Goal: Task Accomplishment & Management: Complete application form

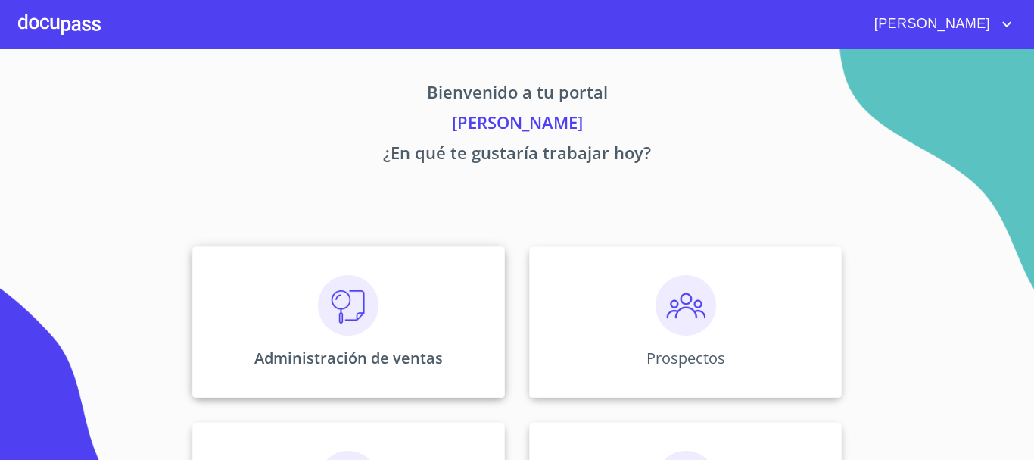
scroll to position [301, 0]
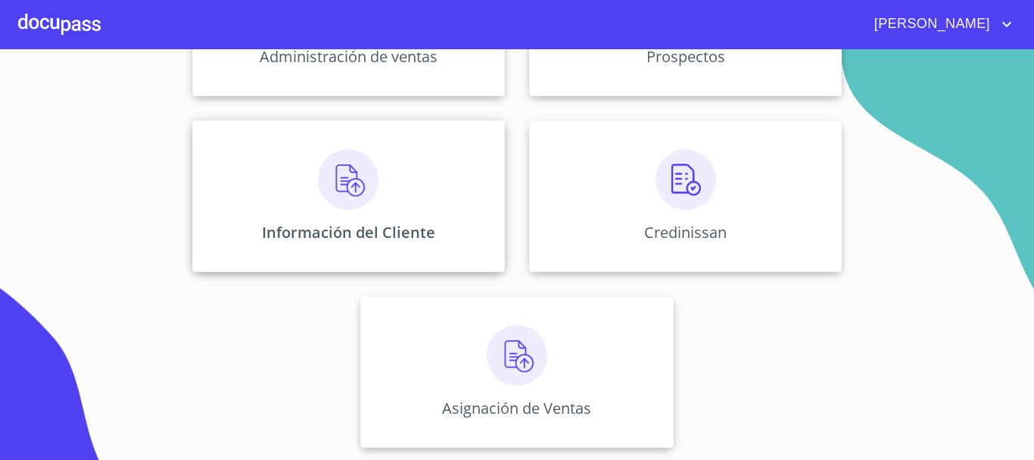
click at [347, 218] on div "Información del Cliente" at bounding box center [348, 195] width 313 height 151
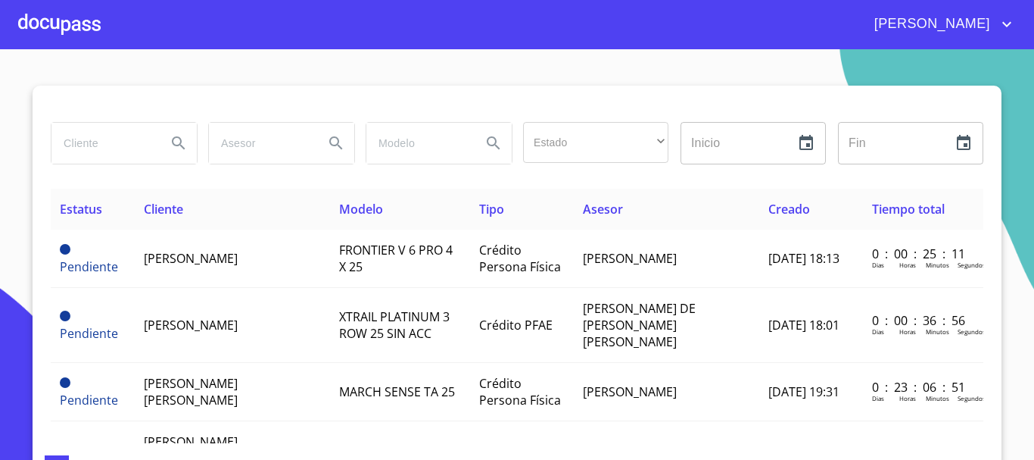
click at [111, 146] on input "search" at bounding box center [102, 143] width 103 height 41
type input "[PERSON_NAME] [PERSON_NAME]"
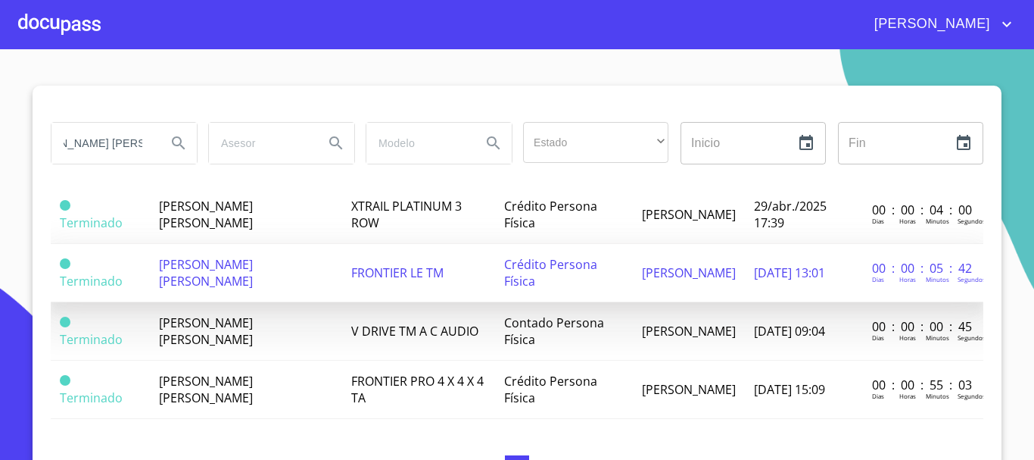
scroll to position [0, 0]
click at [238, 261] on td "[PERSON_NAME] [PERSON_NAME]" at bounding box center [246, 273] width 192 height 58
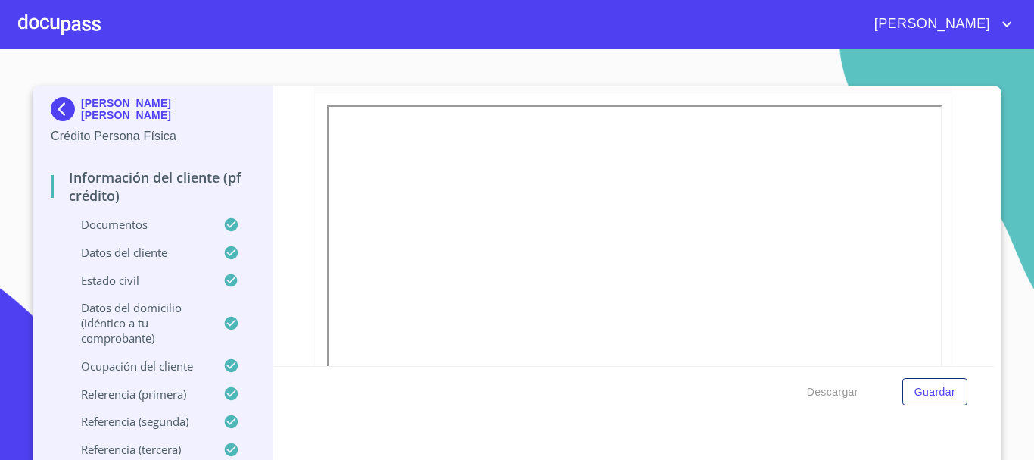
scroll to position [76, 0]
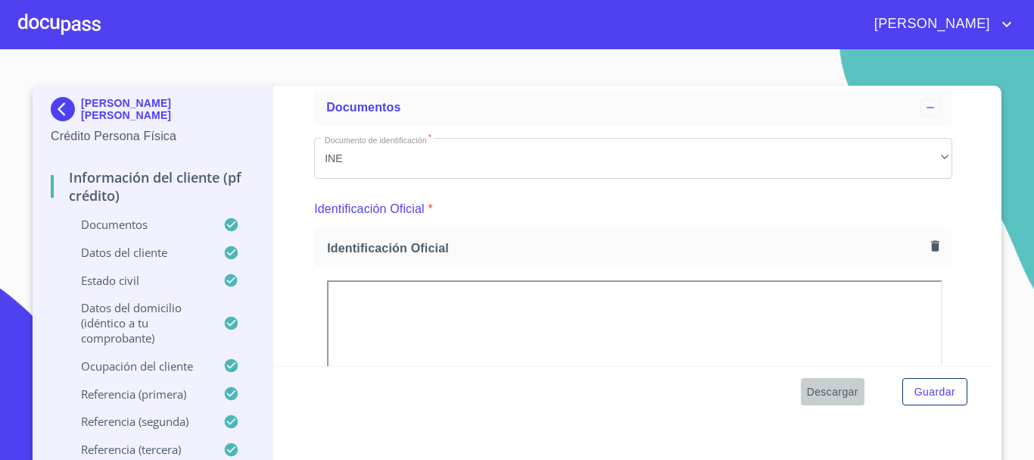
click at [818, 392] on span "Descargar" at bounding box center [832, 391] width 51 height 19
